Goal: Find specific page/section: Find specific page/section

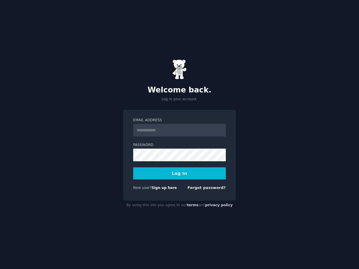
click at [0, 269] on com-1password-button at bounding box center [0, 269] width 0 height 0
type input "**********"
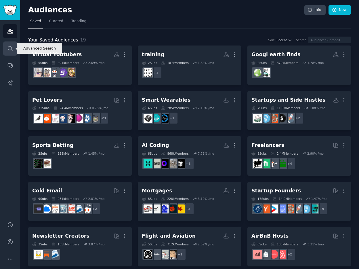
click at [11, 48] on icon "Sidebar" at bounding box center [10, 49] width 6 height 6
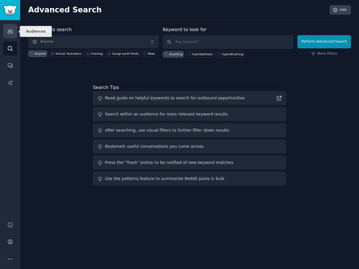
click at [12, 33] on icon "Sidebar" at bounding box center [10, 31] width 6 height 6
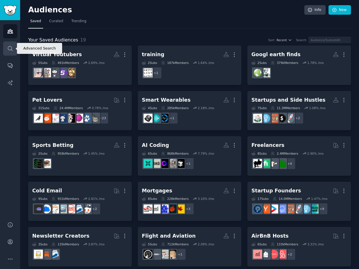
click at [16, 47] on link "Search" at bounding box center [10, 48] width 14 height 14
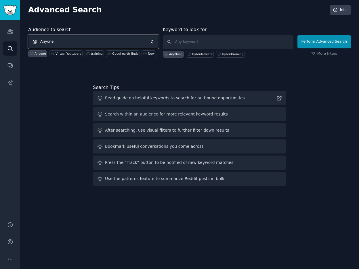
click at [60, 39] on span "Anyone" at bounding box center [93, 41] width 131 height 13
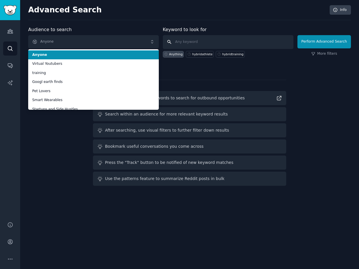
click at [218, 41] on input "text" at bounding box center [228, 42] width 131 height 14
